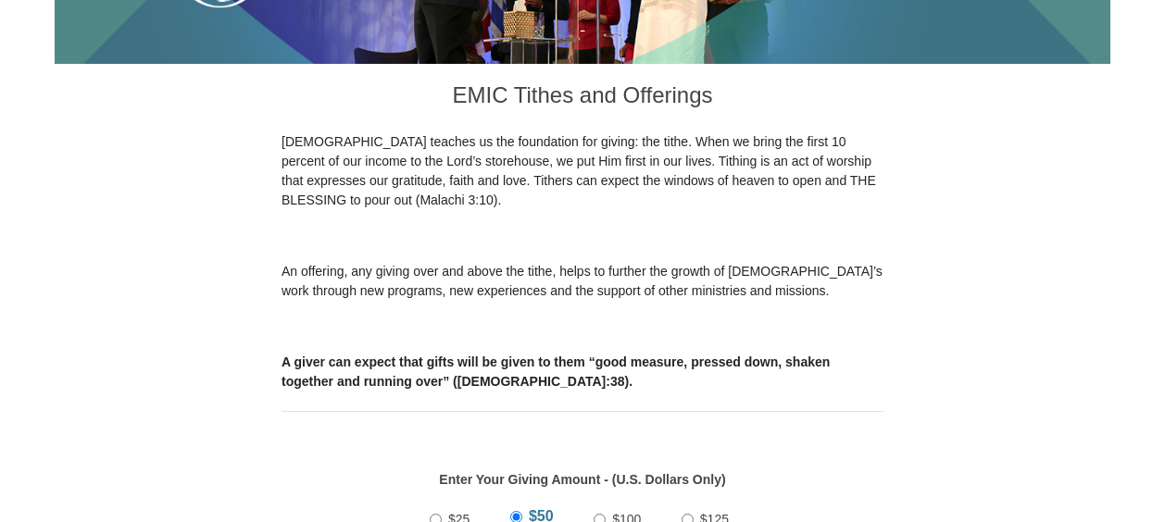
scroll to position [914, 0]
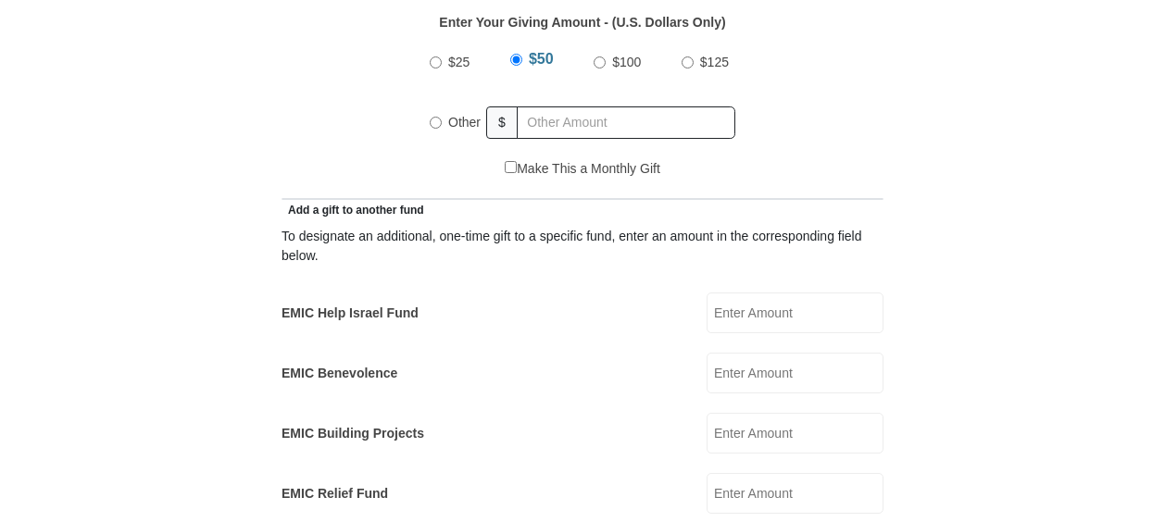
click at [440, 117] on input "Other" at bounding box center [436, 123] width 12 height 12
radio input "true"
click at [433, 114] on input "Other" at bounding box center [436, 120] width 12 height 12
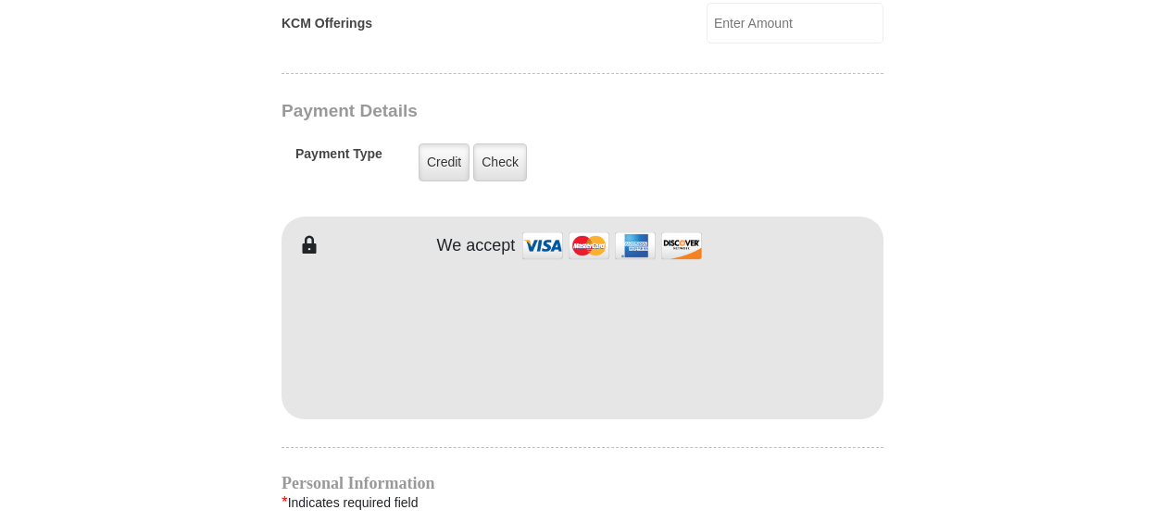
scroll to position [1461, 0]
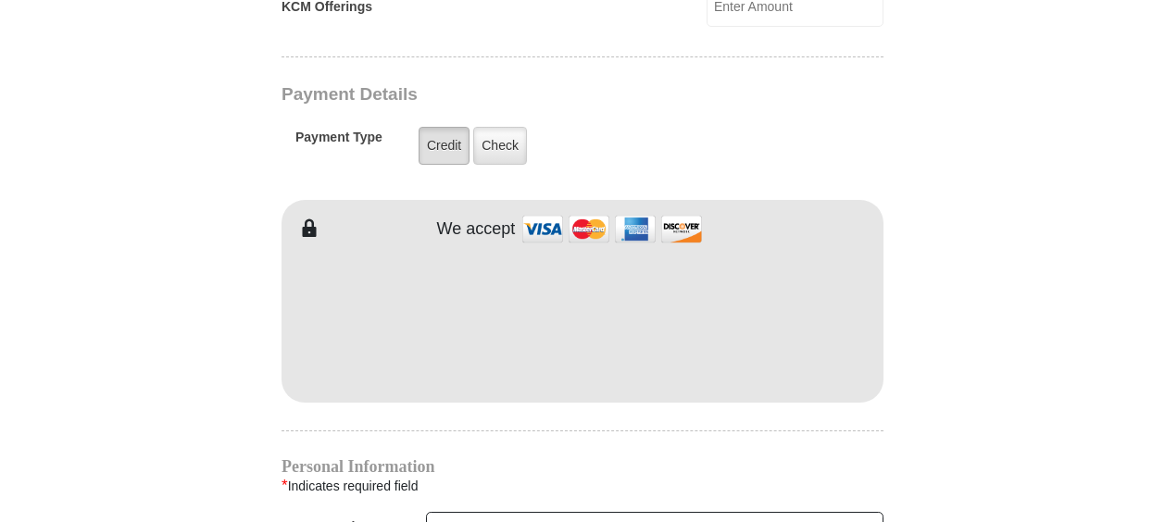
type input "150"
click at [438, 127] on label "Credit" at bounding box center [444, 146] width 51 height 38
click at [0, 0] on input "Credit" at bounding box center [0, 0] width 0 height 0
click at [439, 127] on label "Credit" at bounding box center [444, 146] width 51 height 38
click at [0, 0] on input "Credit" at bounding box center [0, 0] width 0 height 0
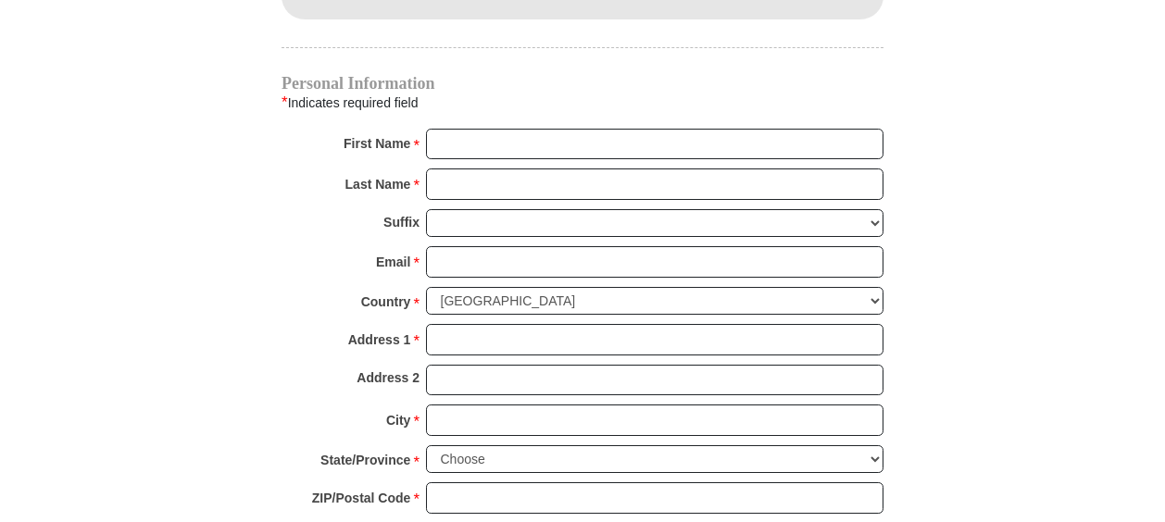
scroll to position [1872, 0]
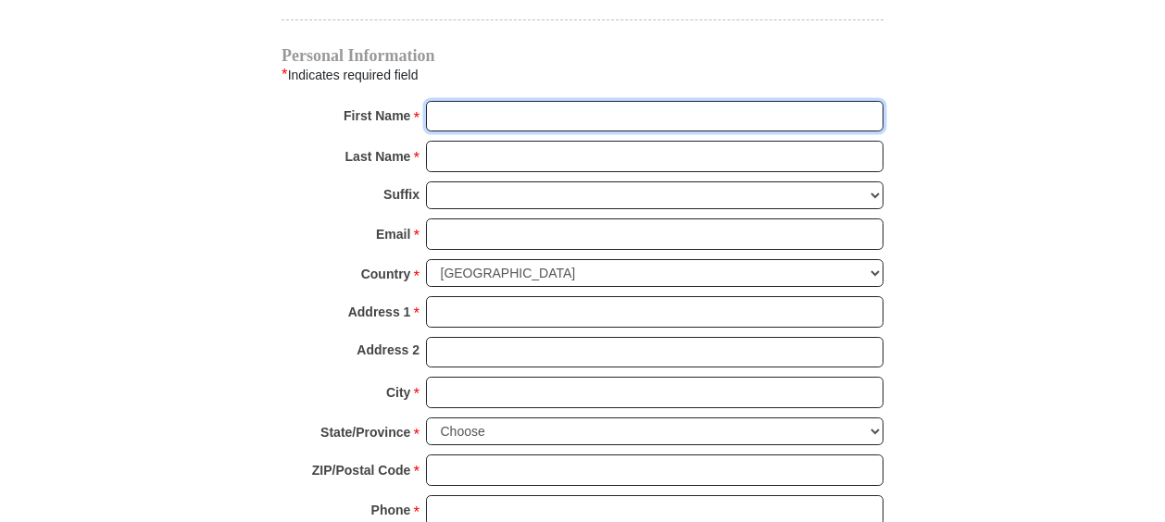
click at [444, 101] on input "First Name *" at bounding box center [654, 116] width 457 height 31
type input "[PERSON_NAME]"
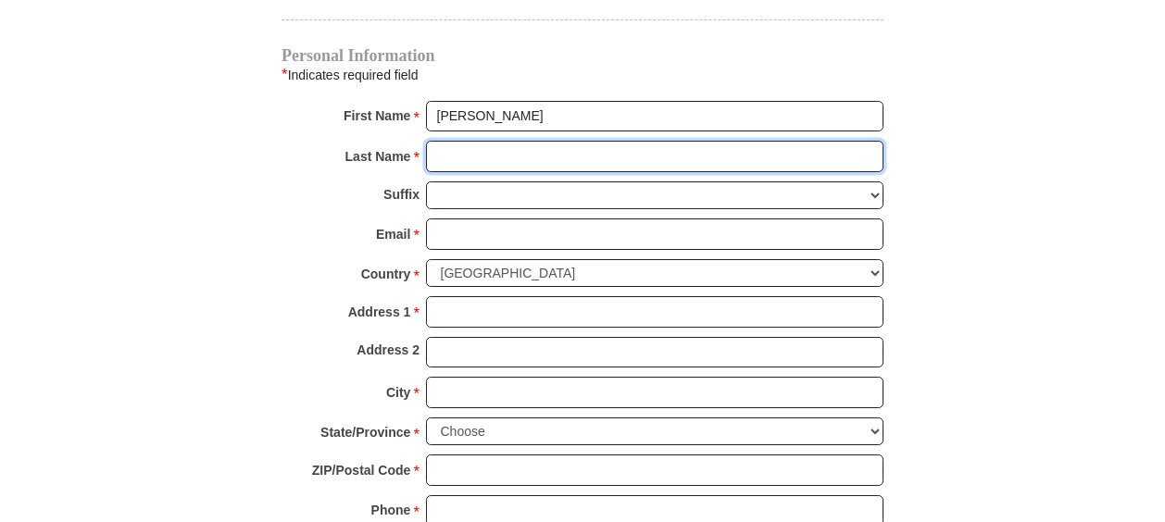
type input "[PERSON_NAME]"
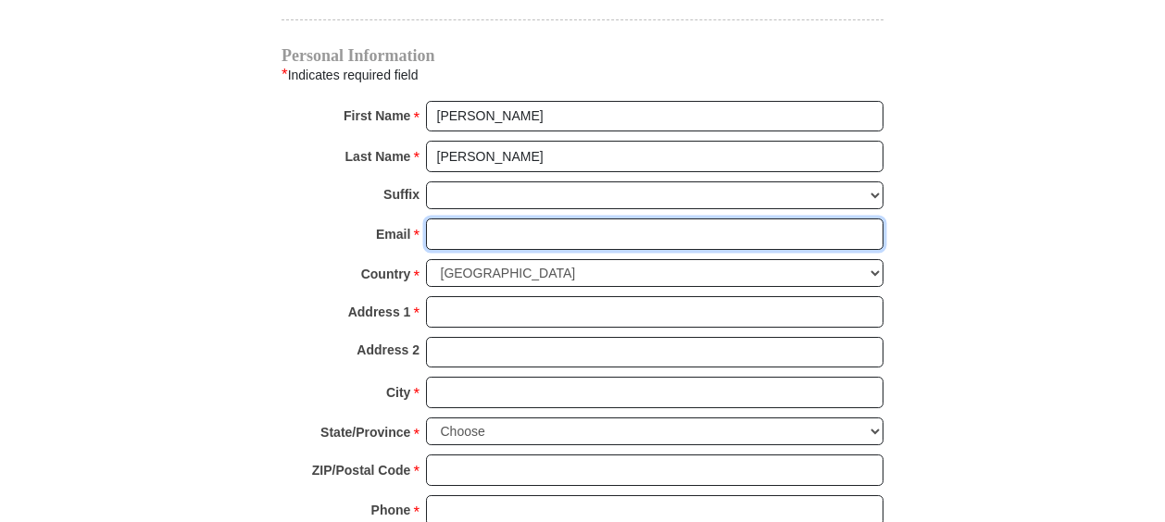
click at [444, 219] on input "Email *" at bounding box center [654, 234] width 457 height 31
type input "[PERSON_NAME][EMAIL_ADDRESS][DOMAIN_NAME]"
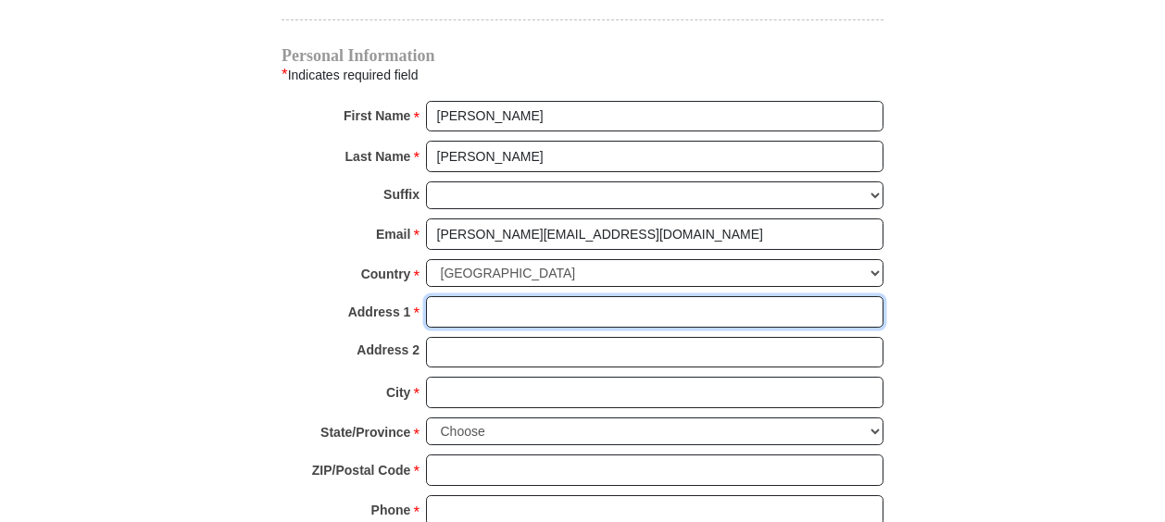
type input "800 Packard Dr"
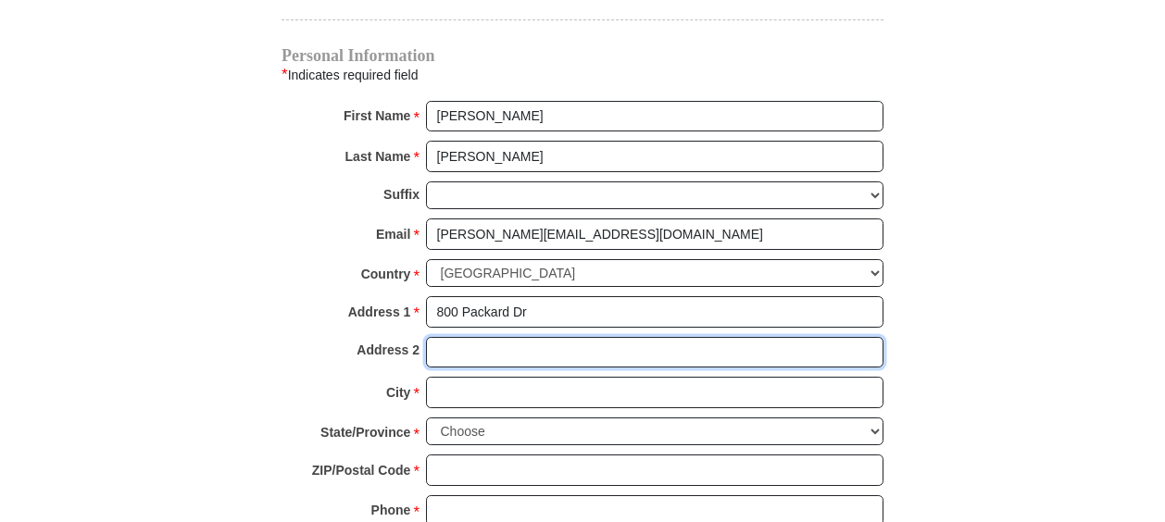
type input "Ft"
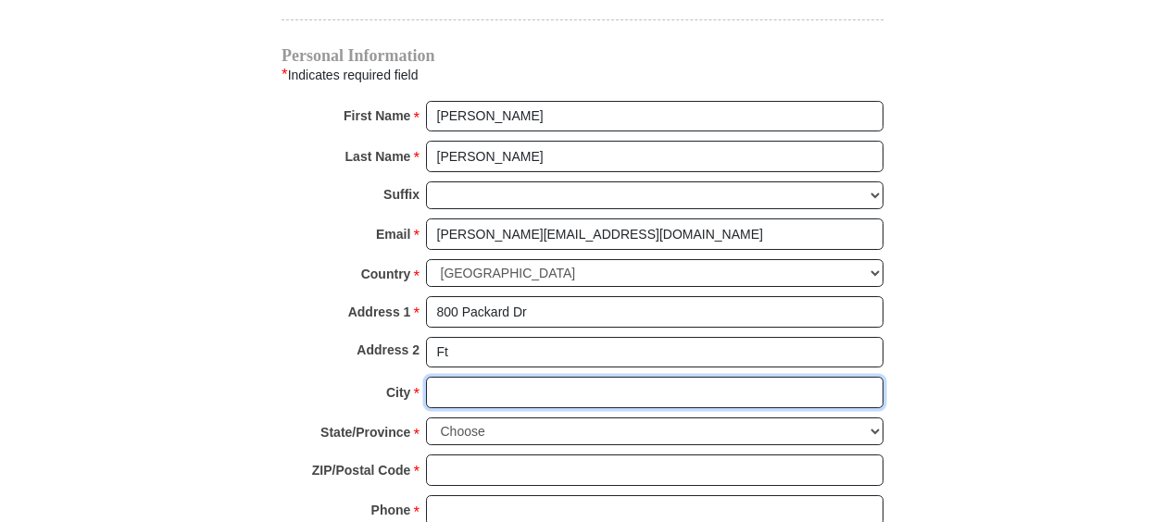
type input "[GEOGRAPHIC_DATA]"
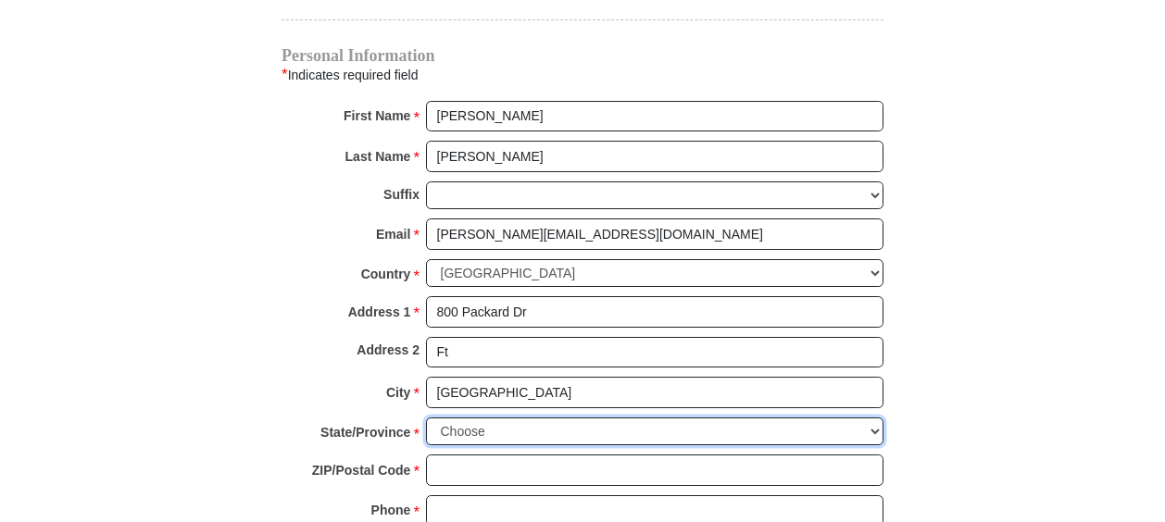
select select "[GEOGRAPHIC_DATA]"
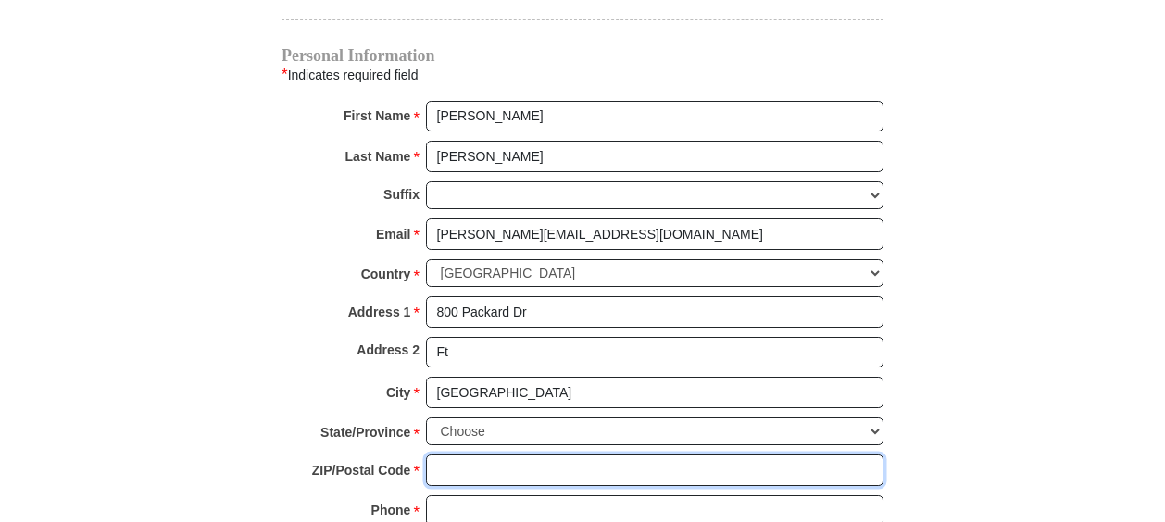
type input "76001"
type input "8173767223"
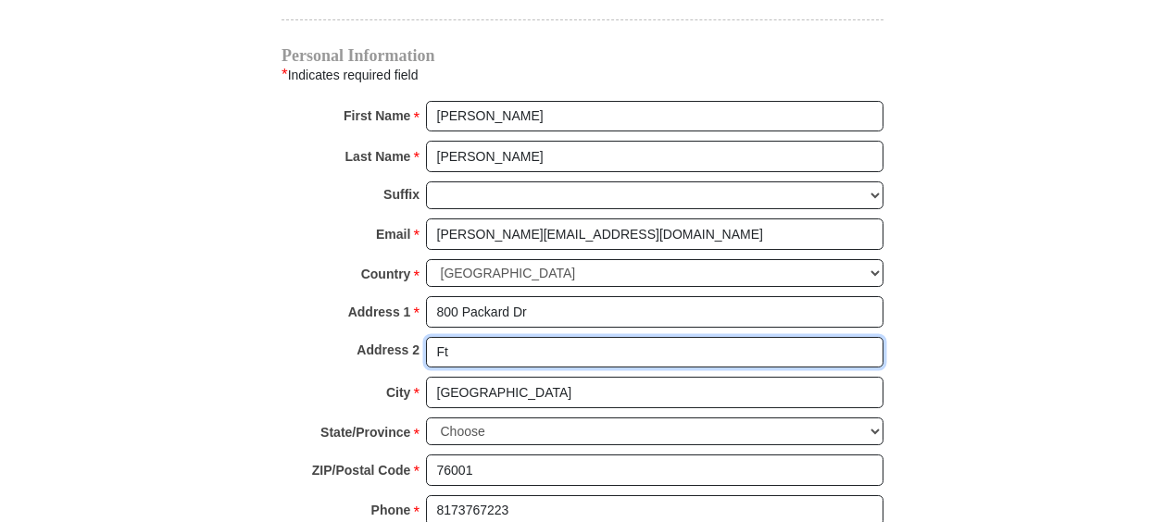
drag, startPoint x: 454, startPoint y: 319, endPoint x: 433, endPoint y: 319, distance: 20.4
click at [433, 337] on input "Ft" at bounding box center [654, 352] width 457 height 31
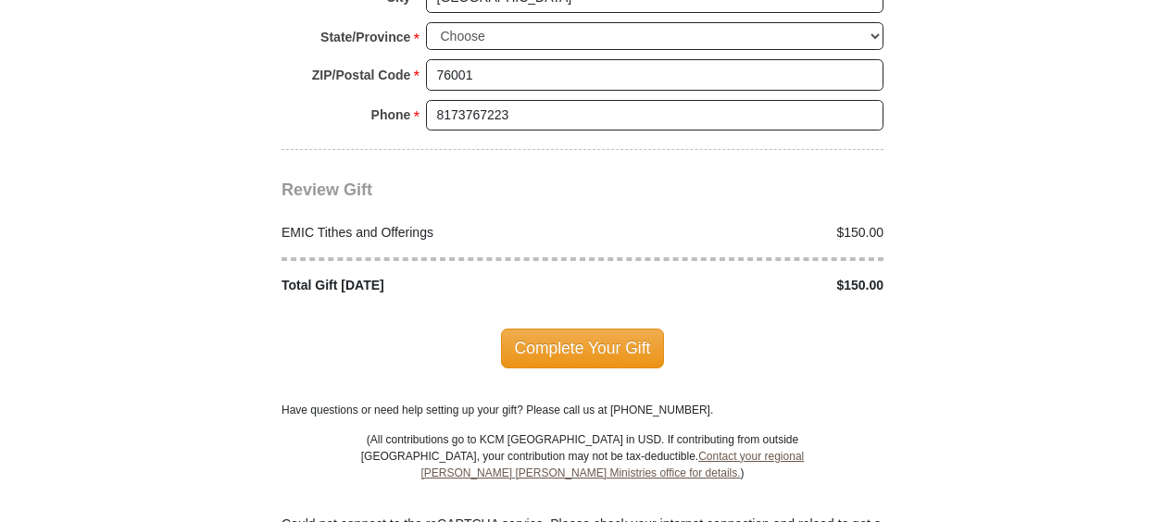
scroll to position [2283, 0]
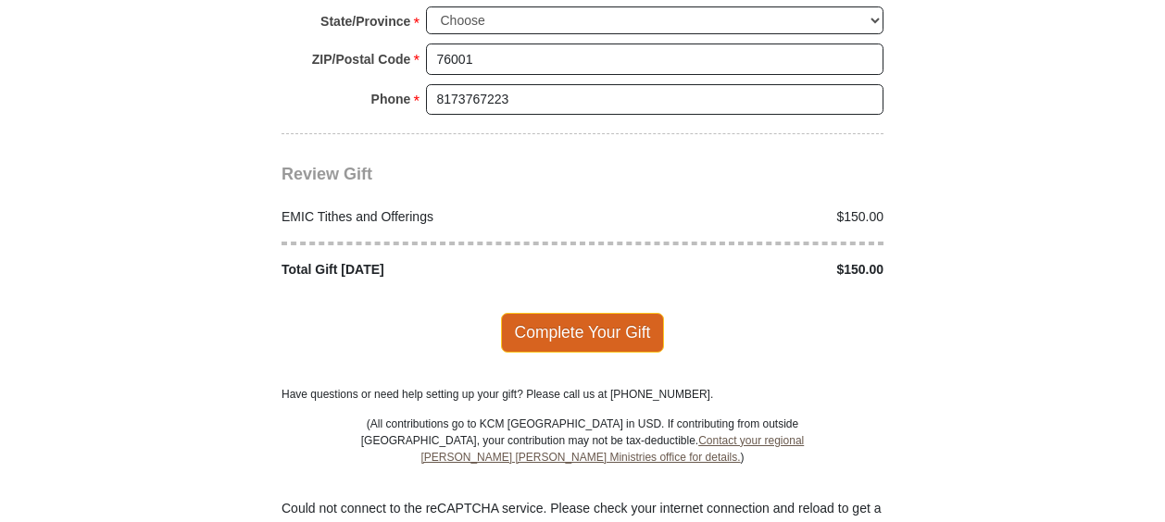
click at [624, 313] on span "Complete Your Gift" at bounding box center [583, 332] width 164 height 39
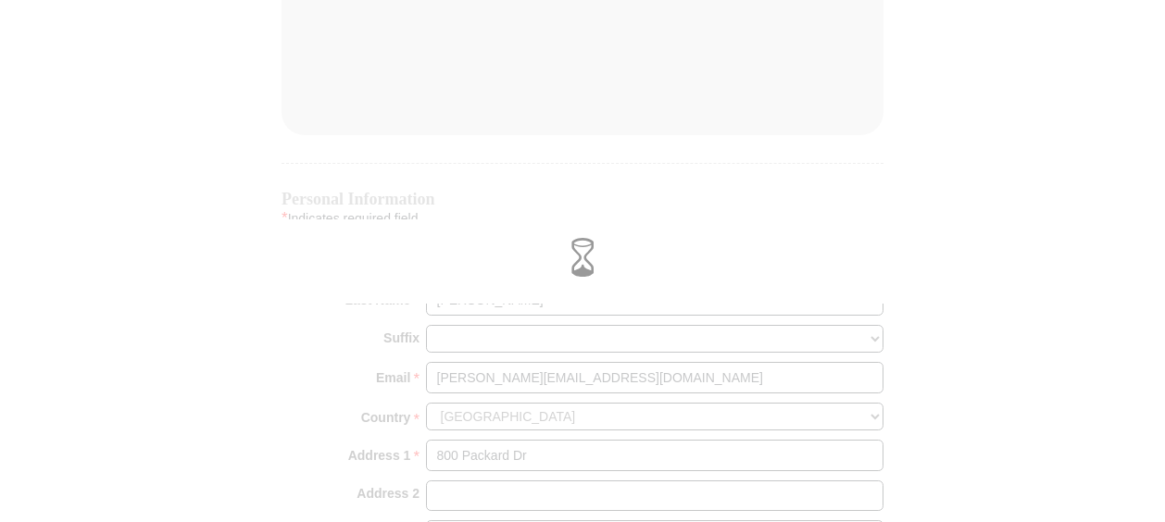
scroll to position [1727, 0]
click at [591, 265] on span at bounding box center [582, 258] width 39 height 39
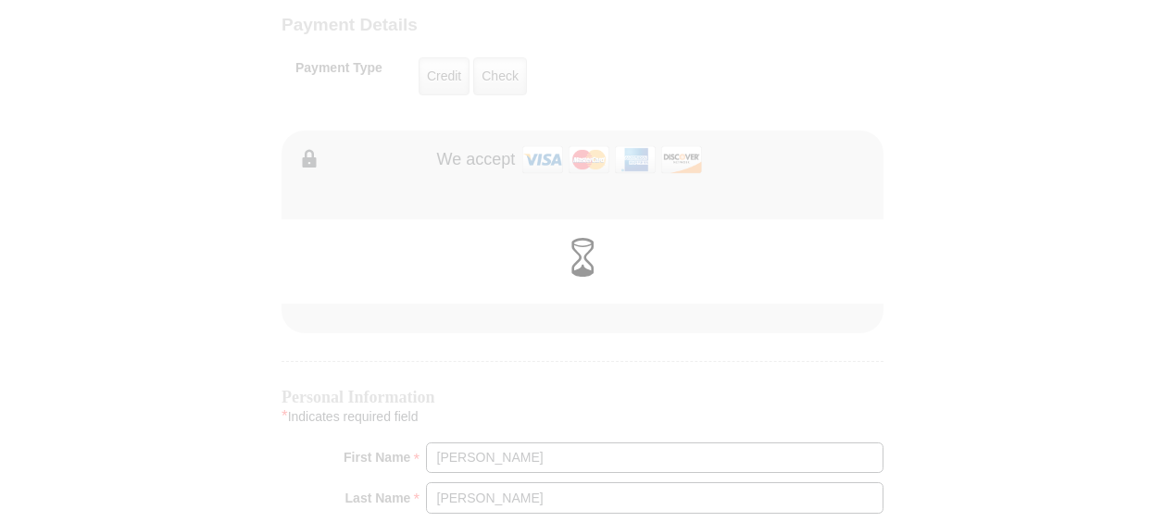
scroll to position [1522, 0]
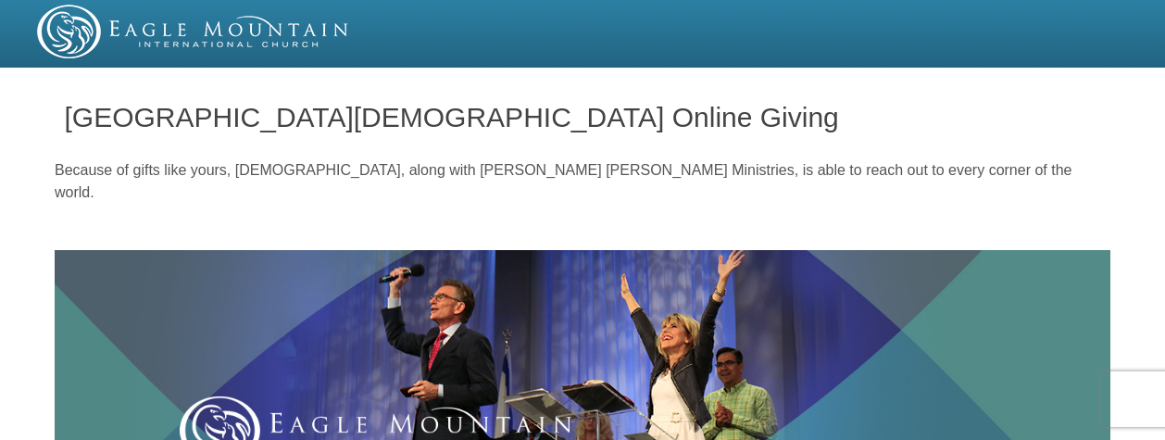
drag, startPoint x: 1142, startPoint y: 48, endPoint x: 1157, endPoint y: 45, distance: 15.1
click at [1154, 45] on div at bounding box center [582, 34] width 1165 height 68
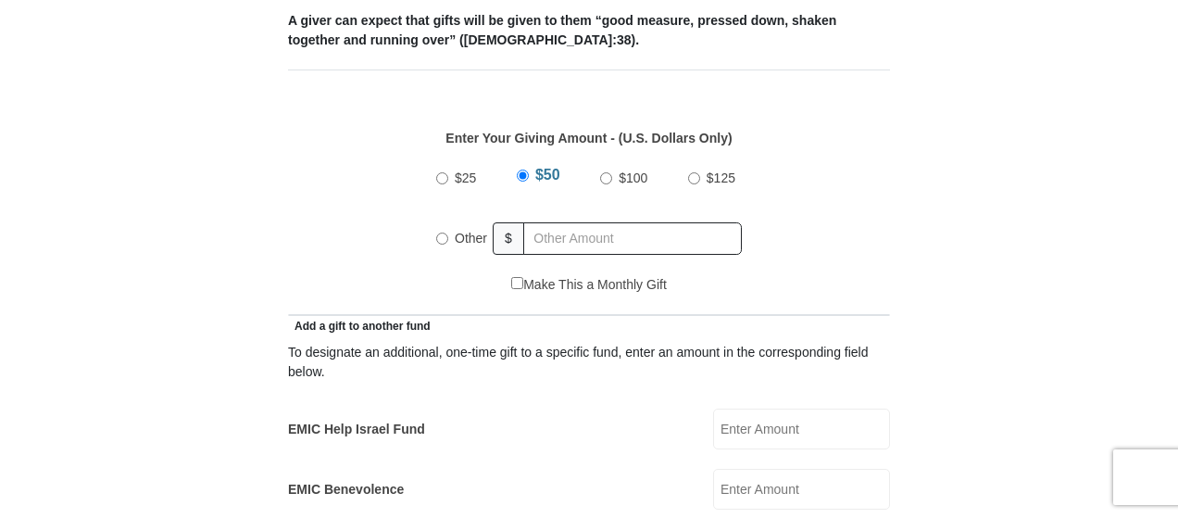
scroll to position [806, 0]
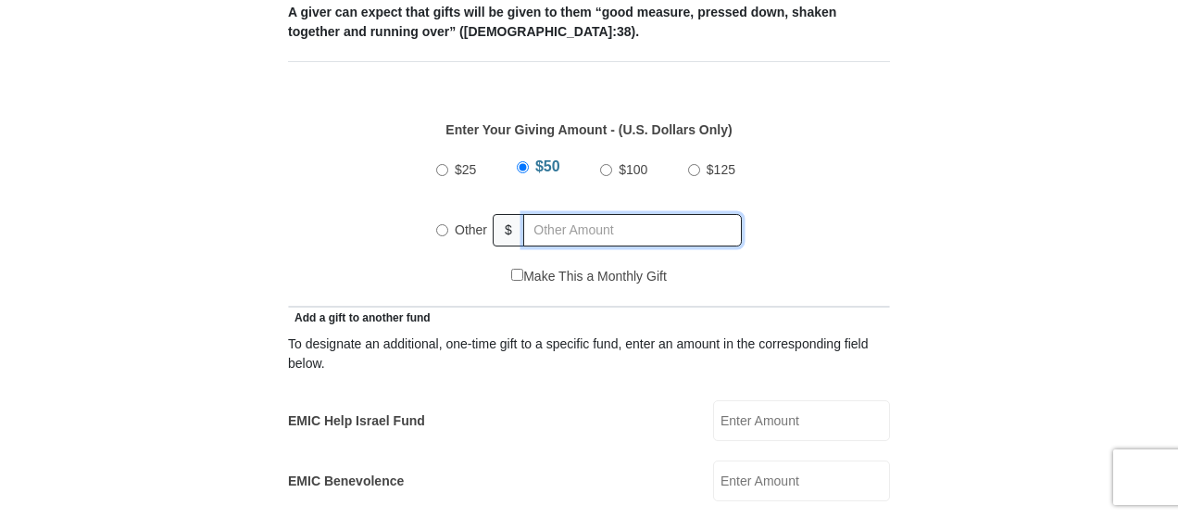
radio input "true"
click at [546, 214] on input "text" at bounding box center [636, 230] width 212 height 32
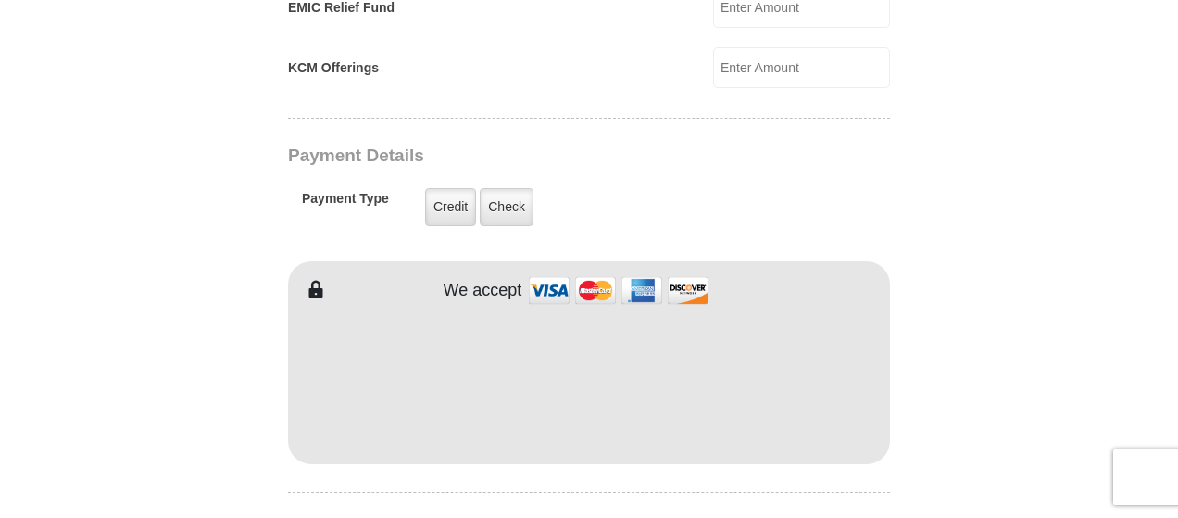
scroll to position [1428, 0]
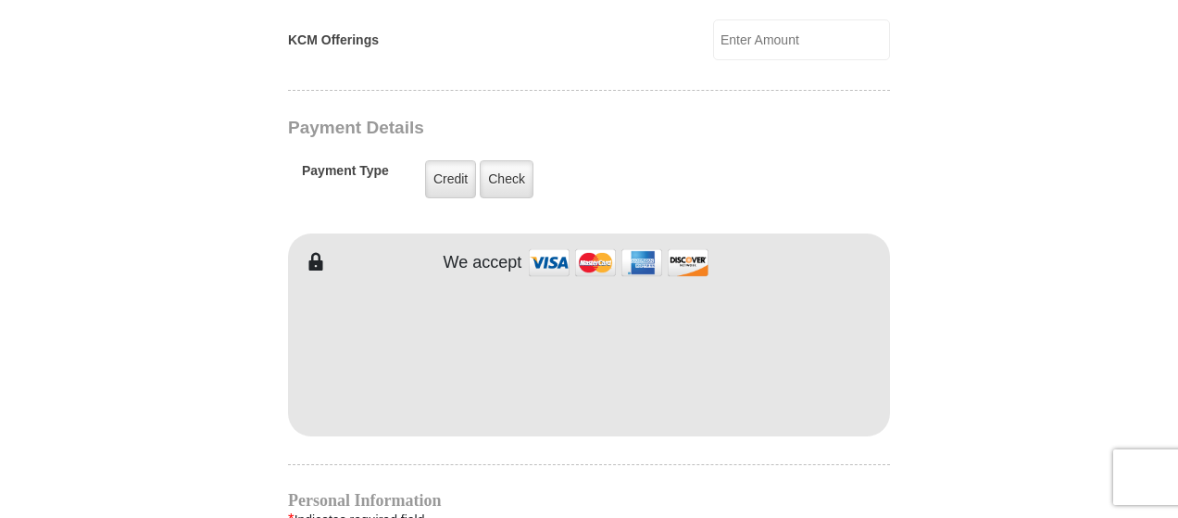
type input "150"
type input "[PERSON_NAME]"
click at [1096, 281] on form "[GEOGRAPHIC_DATA][DEMOGRAPHIC_DATA] Online Giving Because of gifts like yours, …" at bounding box center [589, 0] width 1056 height 2708
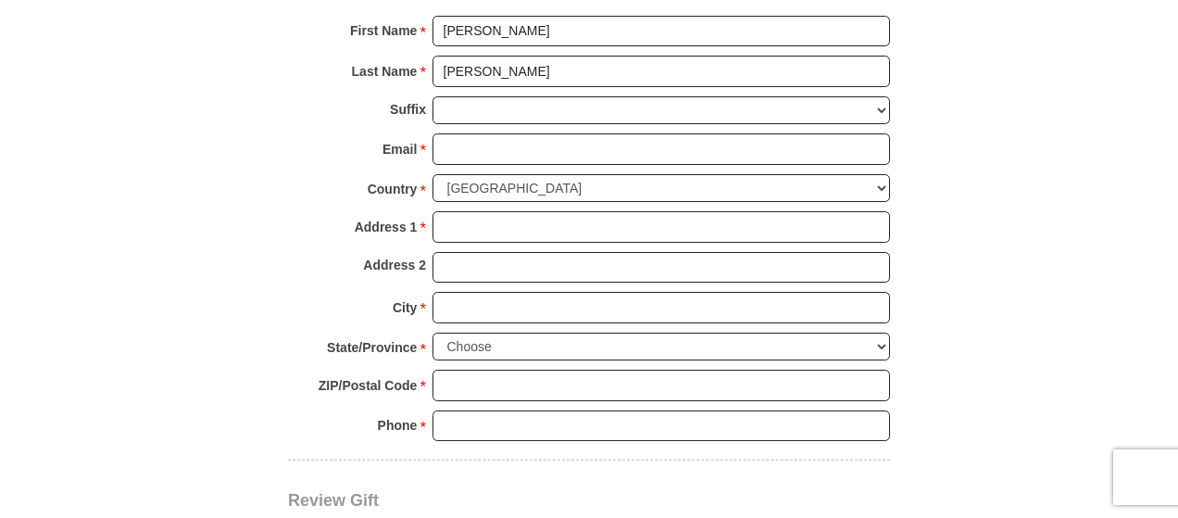
scroll to position [2001, 0]
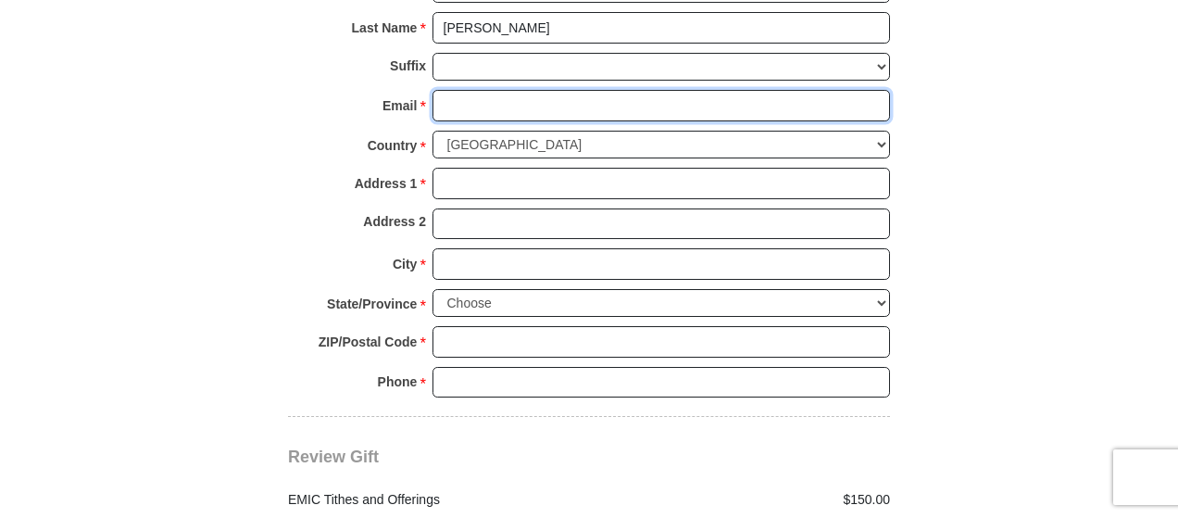
click at [444, 90] on input "Email *" at bounding box center [660, 105] width 457 height 31
type input "[PERSON_NAME][EMAIL_ADDRESS][DOMAIN_NAME]"
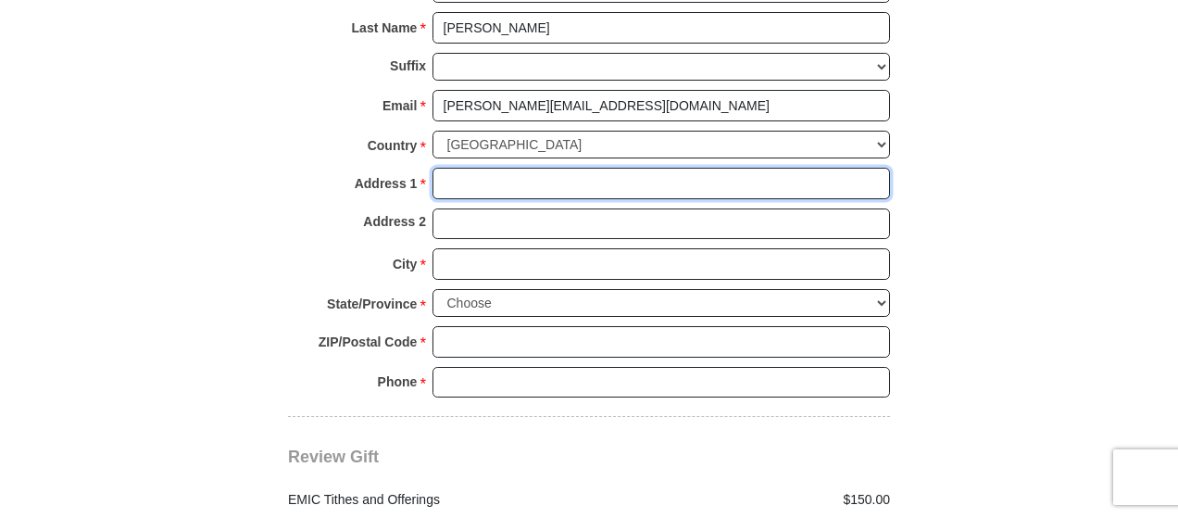
type input "Arlington, TX,76001"
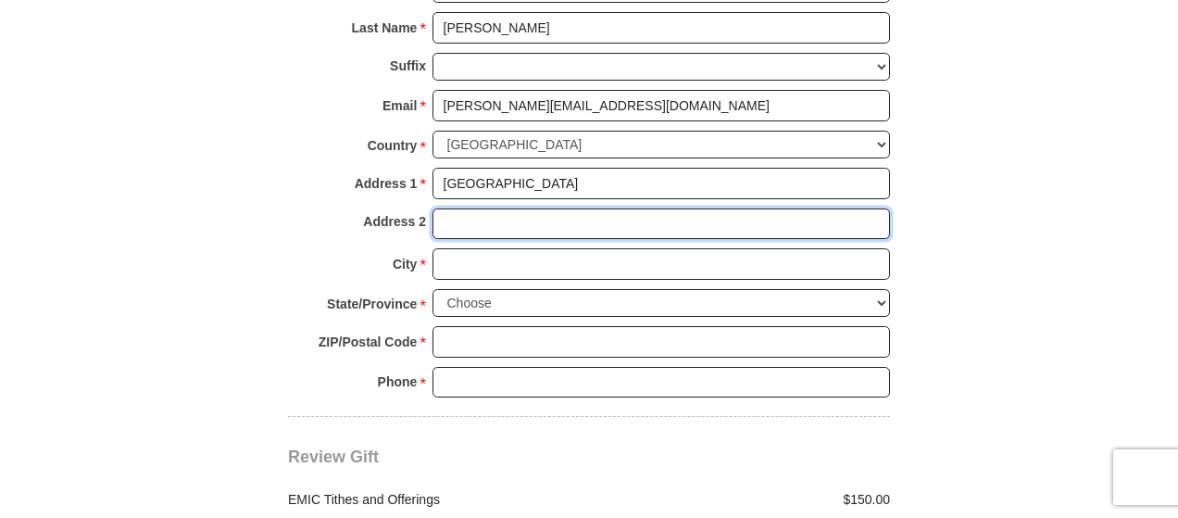
type input "Ft"
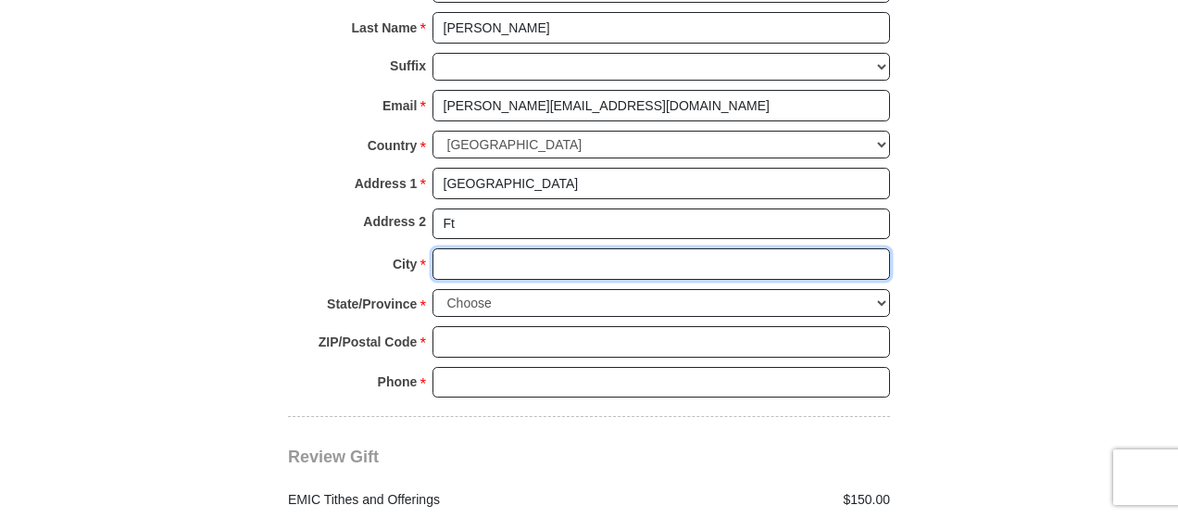
type input "[GEOGRAPHIC_DATA]"
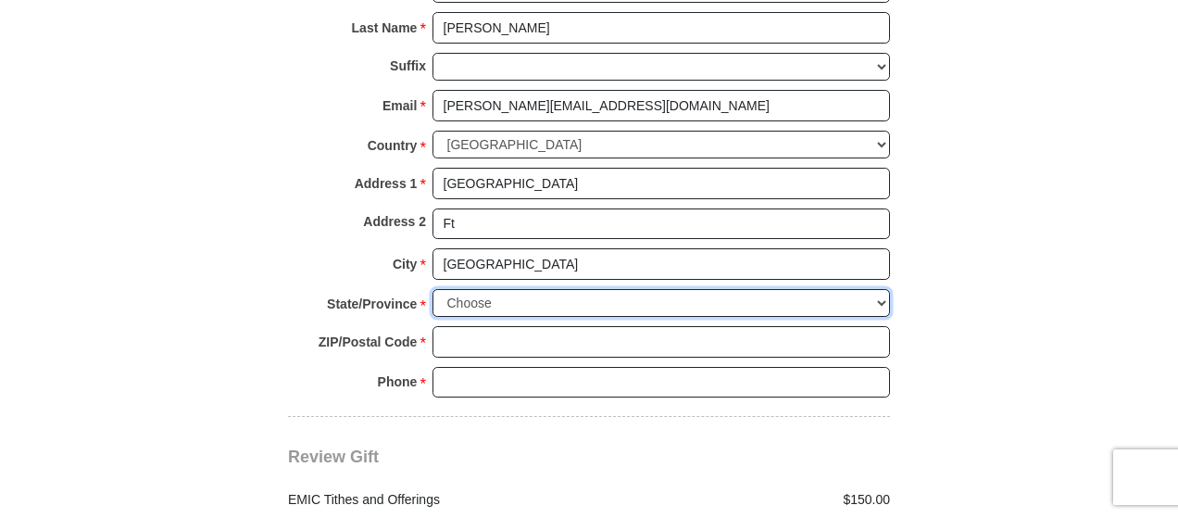
select select "[GEOGRAPHIC_DATA]"
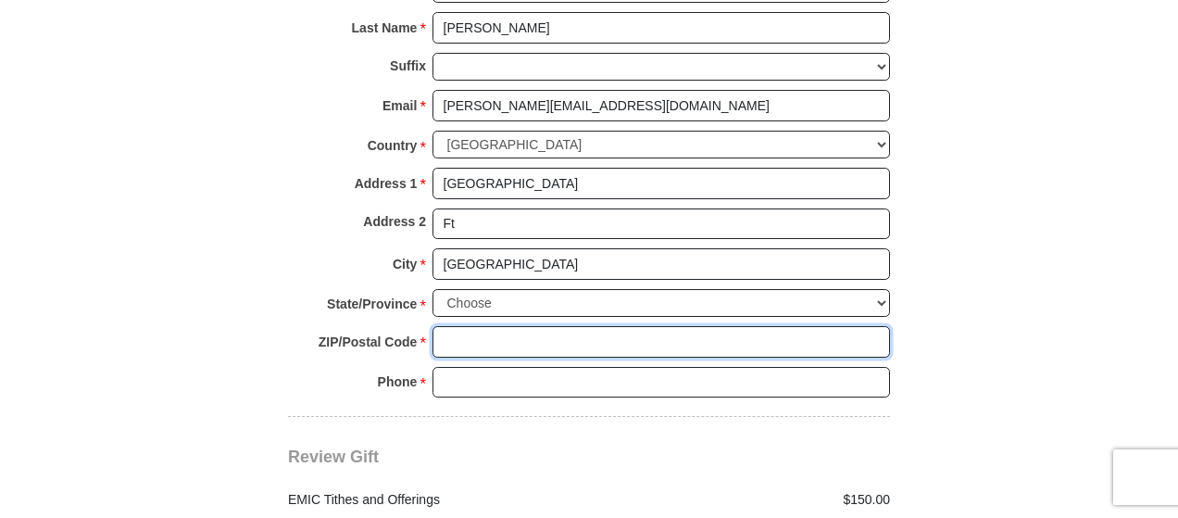
type input "76001"
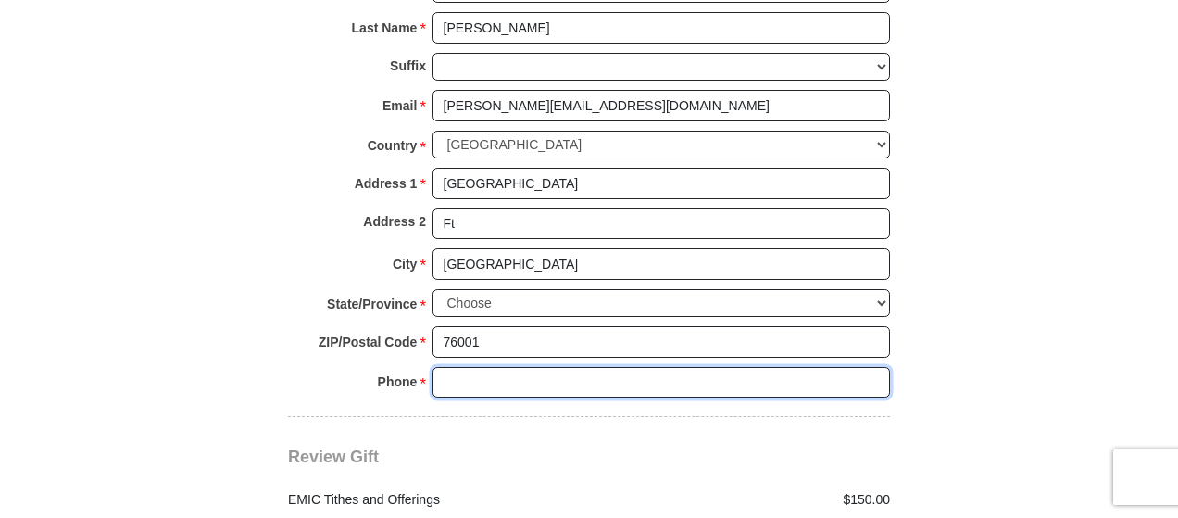
type input "8173767223"
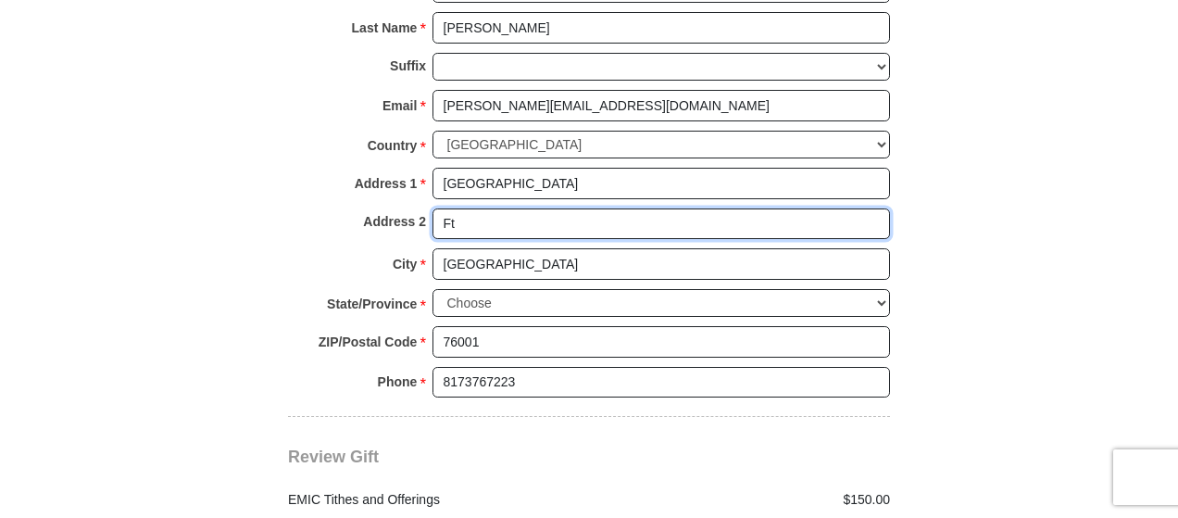
drag, startPoint x: 465, startPoint y: 186, endPoint x: 439, endPoint y: 188, distance: 26.0
click at [439, 208] on input "Ft" at bounding box center [660, 223] width 457 height 31
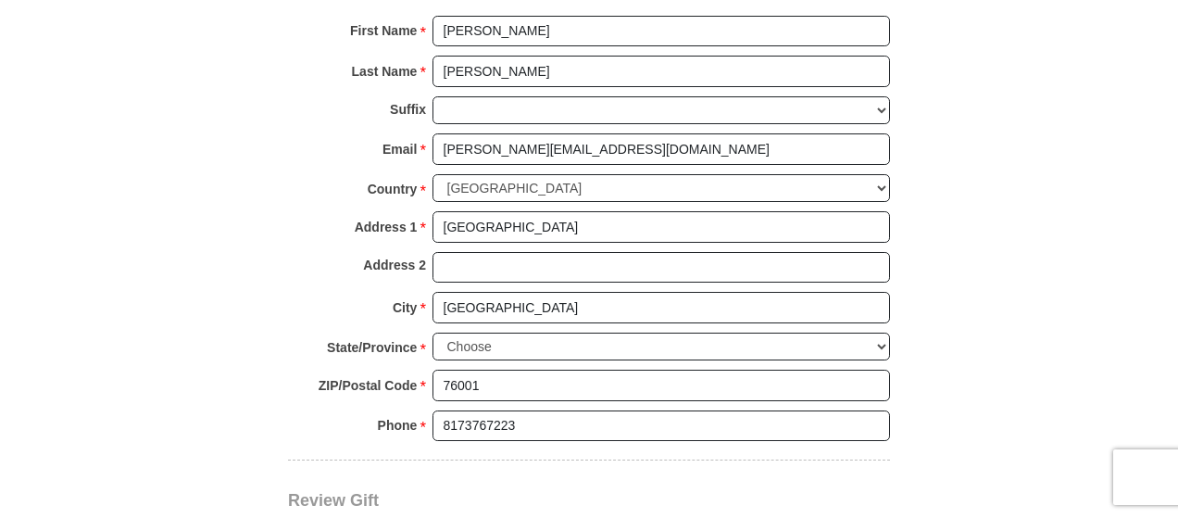
scroll to position [1961, 0]
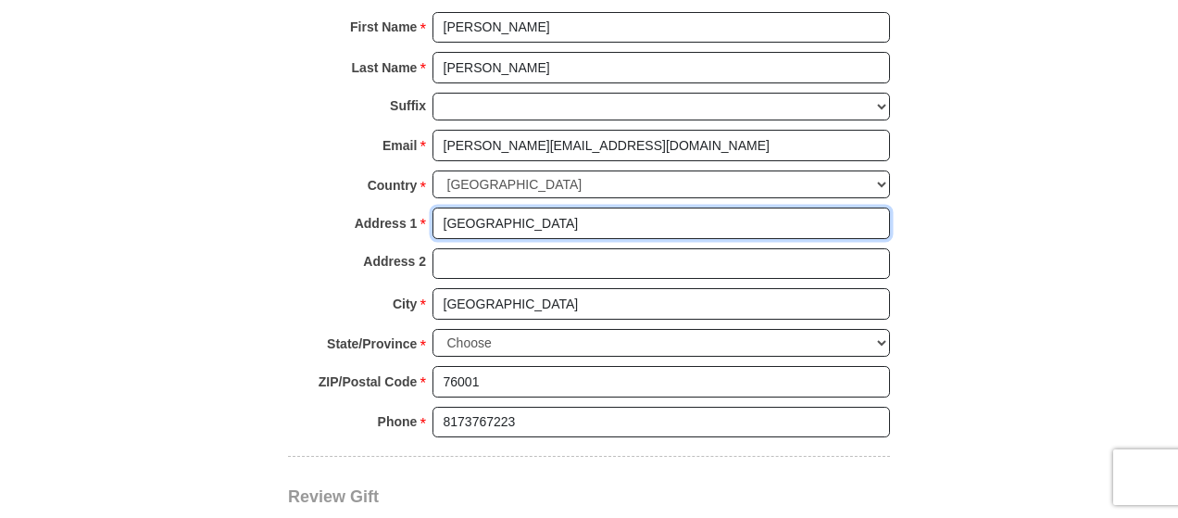
drag, startPoint x: 569, startPoint y: 187, endPoint x: 420, endPoint y: 187, distance: 148.2
click at [420, 207] on div "Address 1 * Arlington, TX,76001 Please enter Address 1" at bounding box center [589, 227] width 602 height 41
type input "800 Packard Dr"
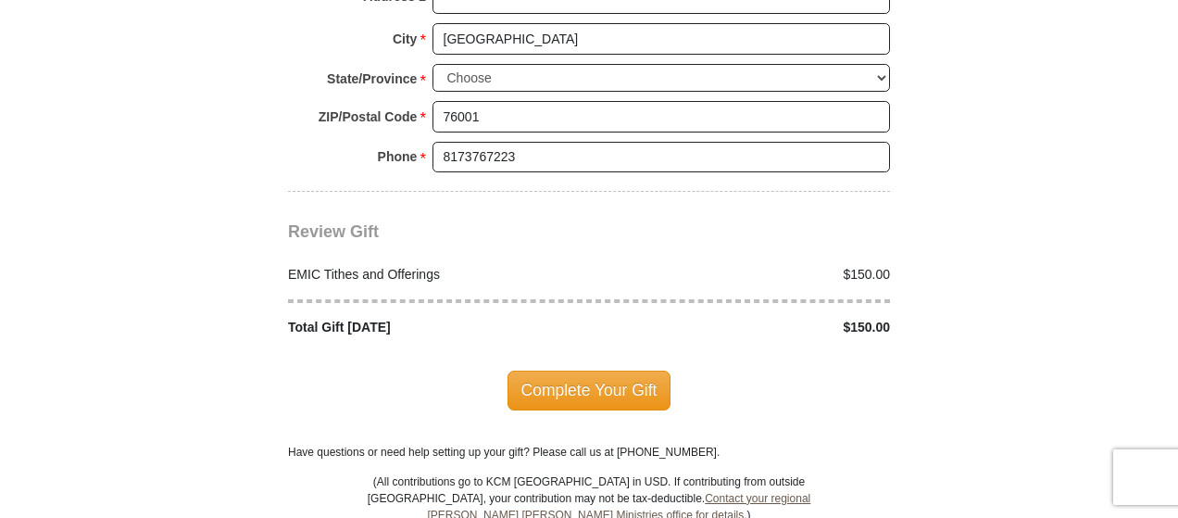
scroll to position [2257, 0]
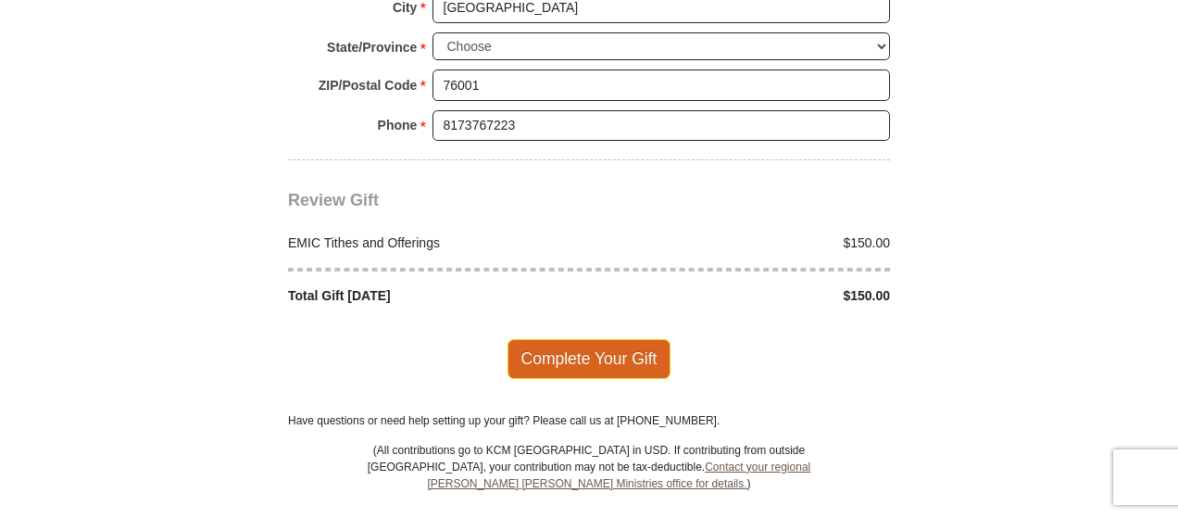
click at [577, 339] on span "Complete Your Gift" at bounding box center [589, 358] width 164 height 39
